Goal: Navigation & Orientation: Go to known website

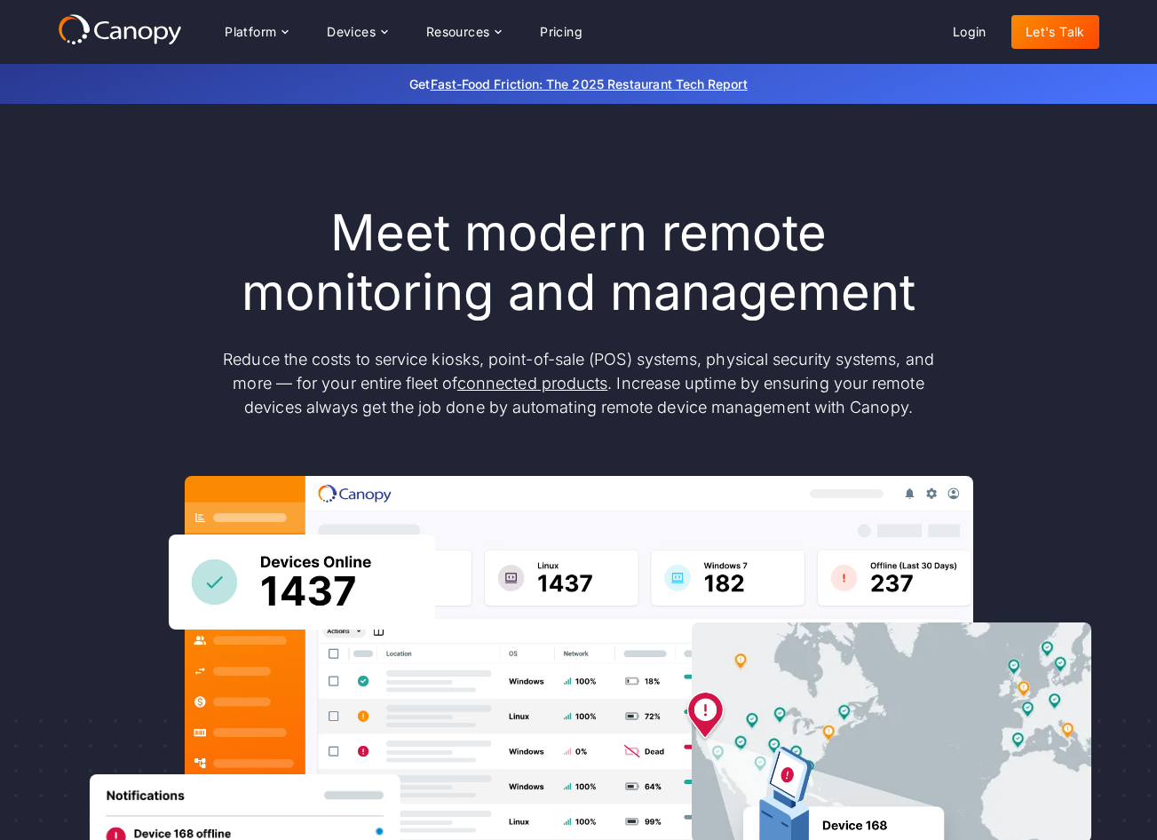
click at [139, 31] on icon at bounding box center [146, 32] width 14 height 13
click at [143, 39] on icon at bounding box center [120, 29] width 124 height 32
click at [948, 29] on link "Login" at bounding box center [970, 32] width 62 height 34
